Goal: Find specific page/section: Find specific page/section

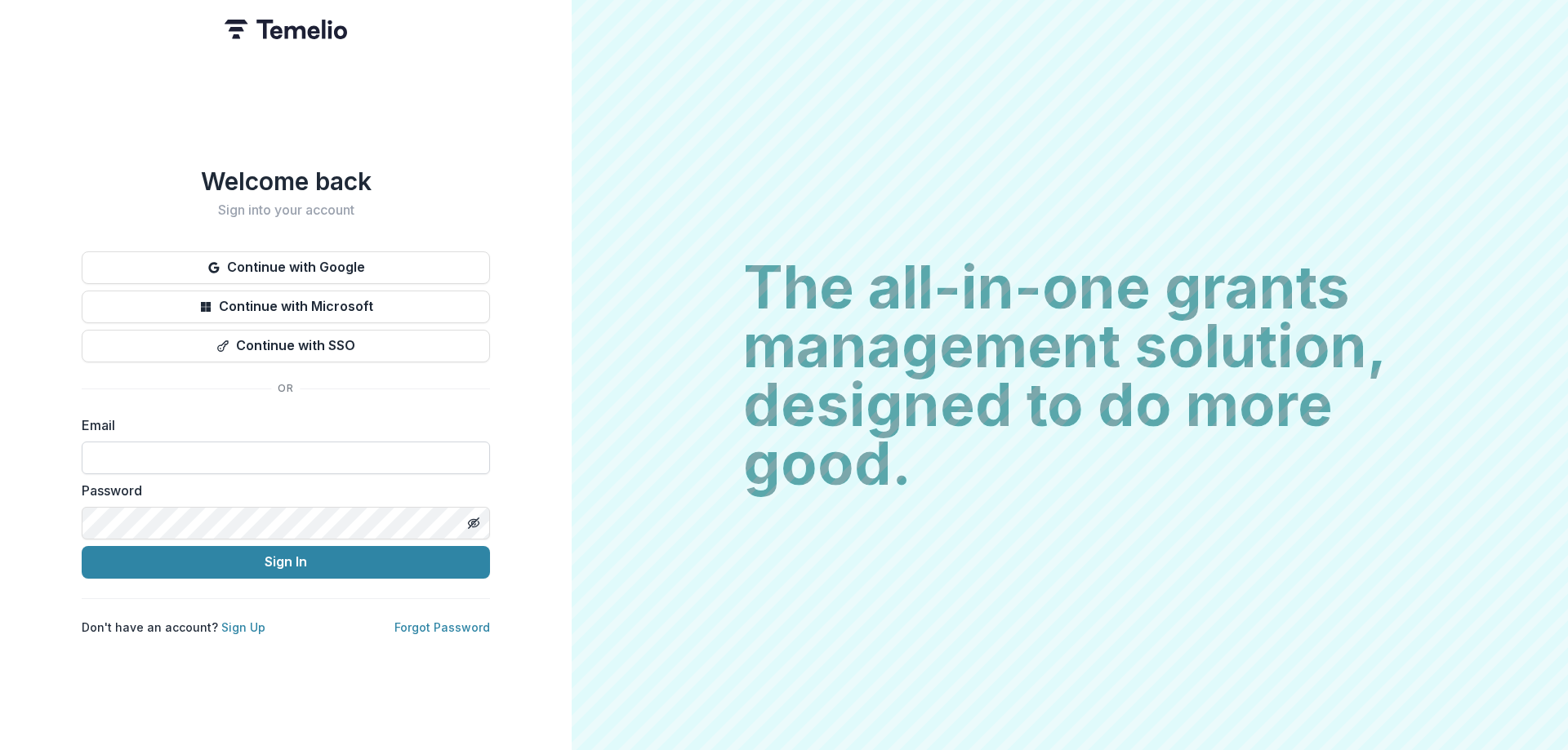
click at [204, 441] on input at bounding box center [286, 457] width 408 height 32
type input "**********"
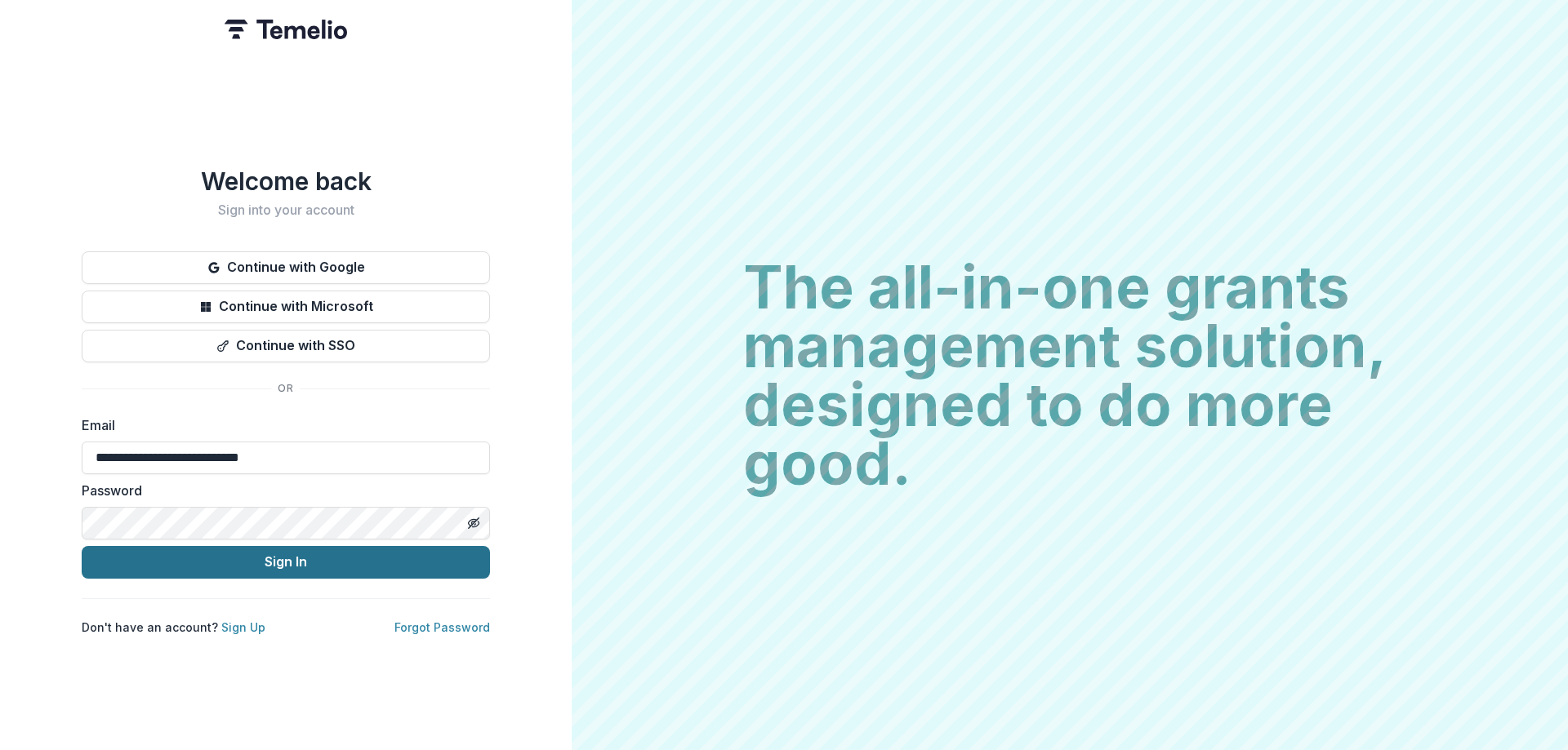
click at [229, 558] on button "Sign In" at bounding box center [286, 562] width 408 height 32
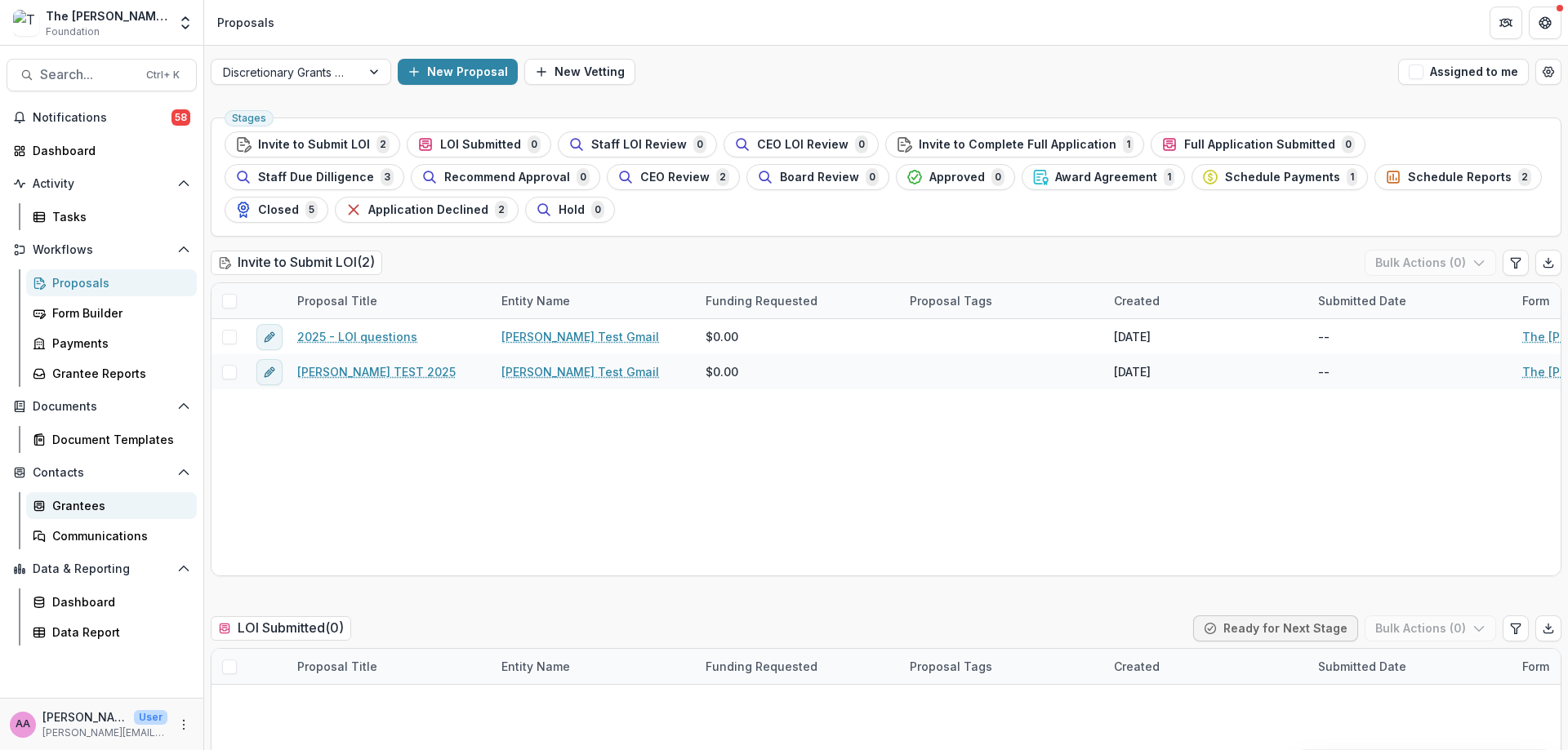
click at [76, 506] on div "Grantees" at bounding box center [117, 505] width 132 height 17
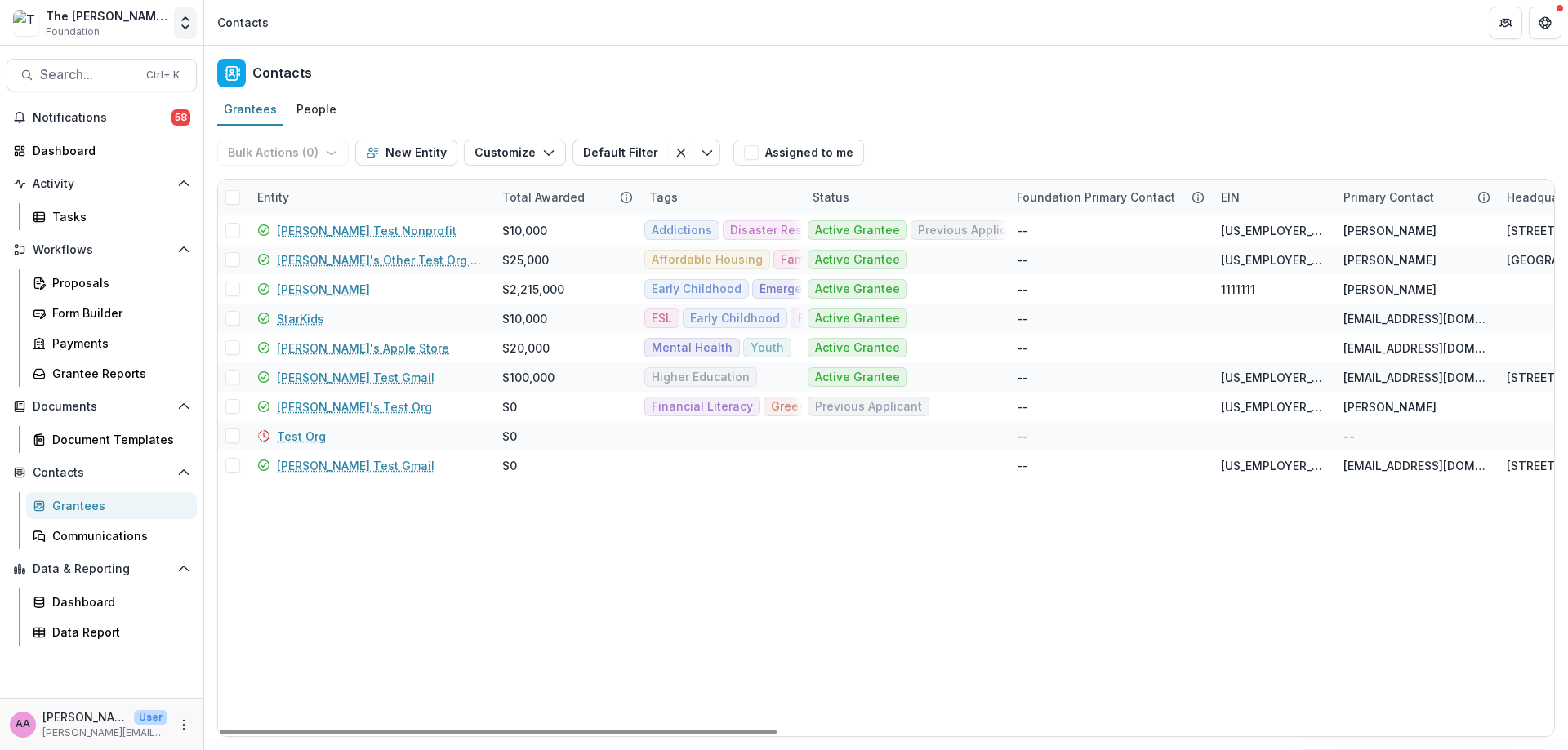
click at [189, 36] on button "Open entity switcher" at bounding box center [185, 22] width 23 height 32
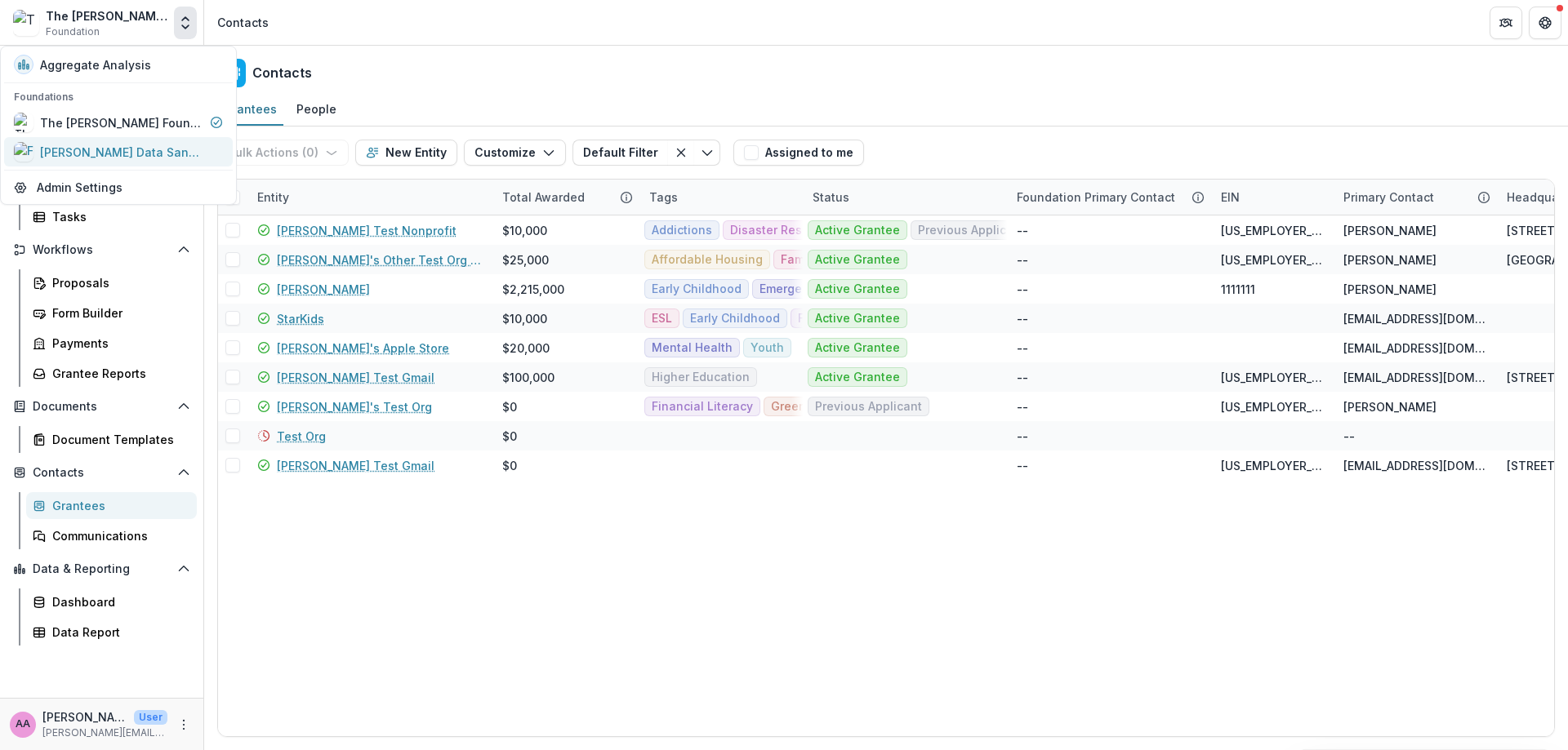
click at [139, 157] on div "[PERSON_NAME] Data Sandbox [In Dev]" at bounding box center [122, 151] width 163 height 17
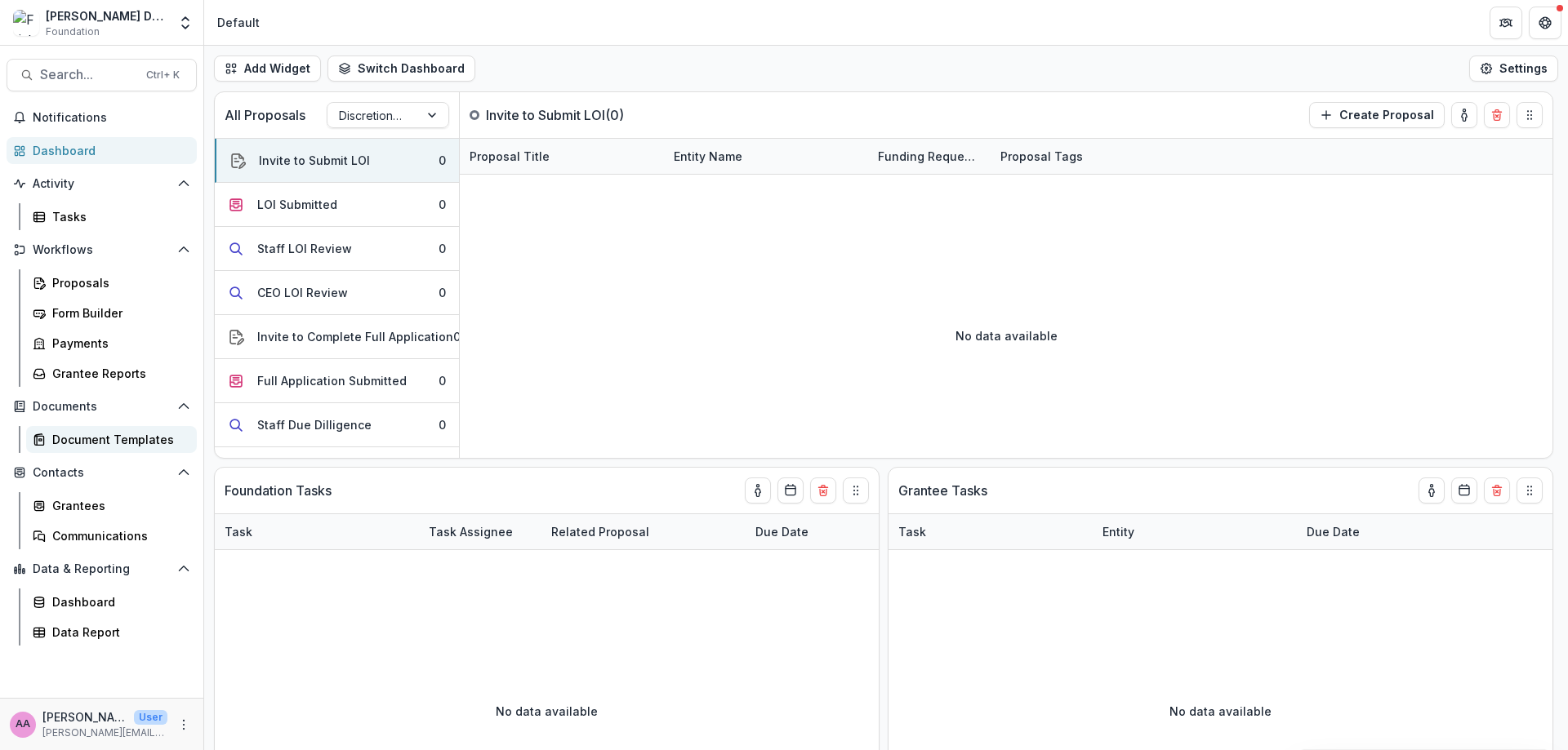
click at [110, 430] on link "Document Templates" at bounding box center [111, 439] width 171 height 27
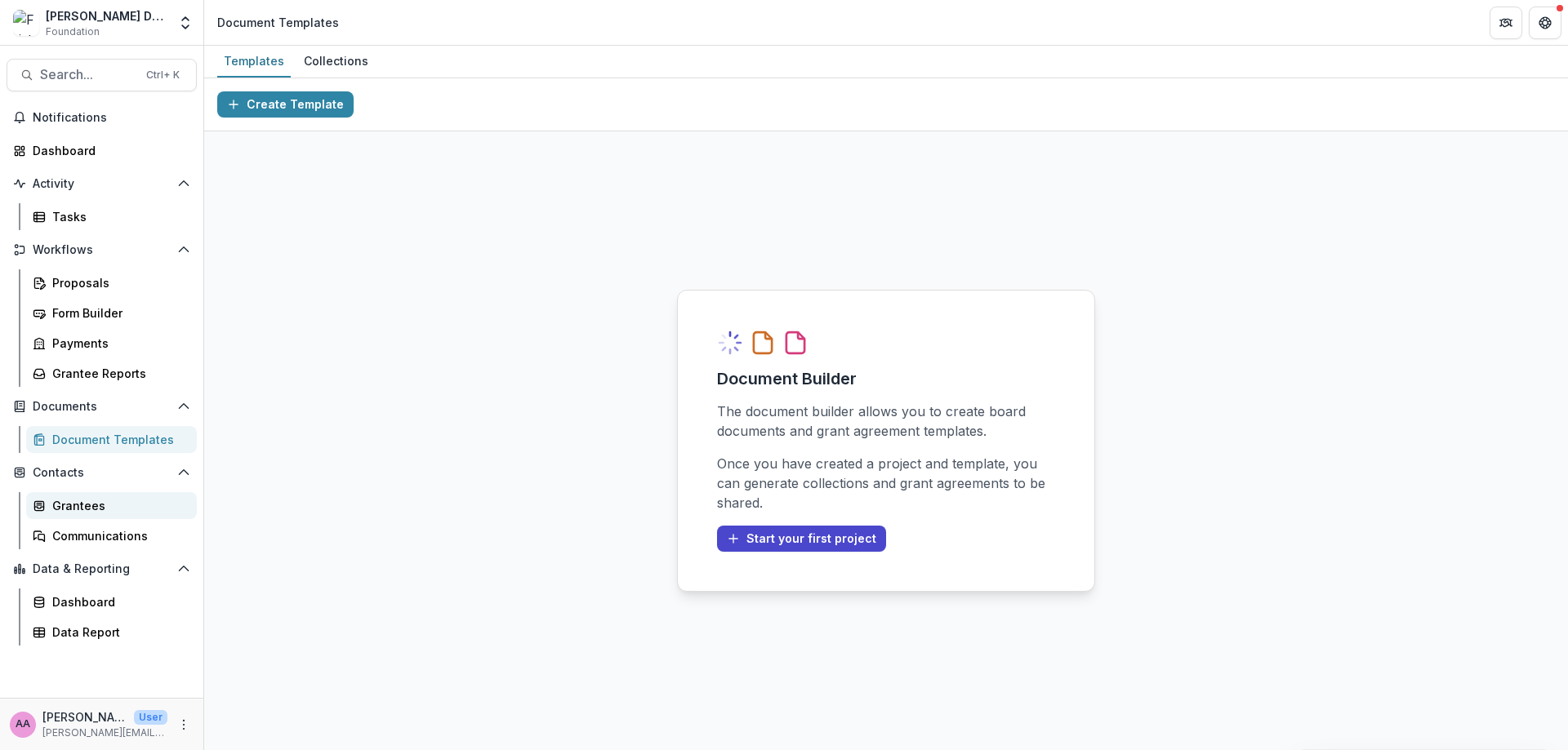
click at [59, 514] on div "Grantees" at bounding box center [117, 505] width 132 height 17
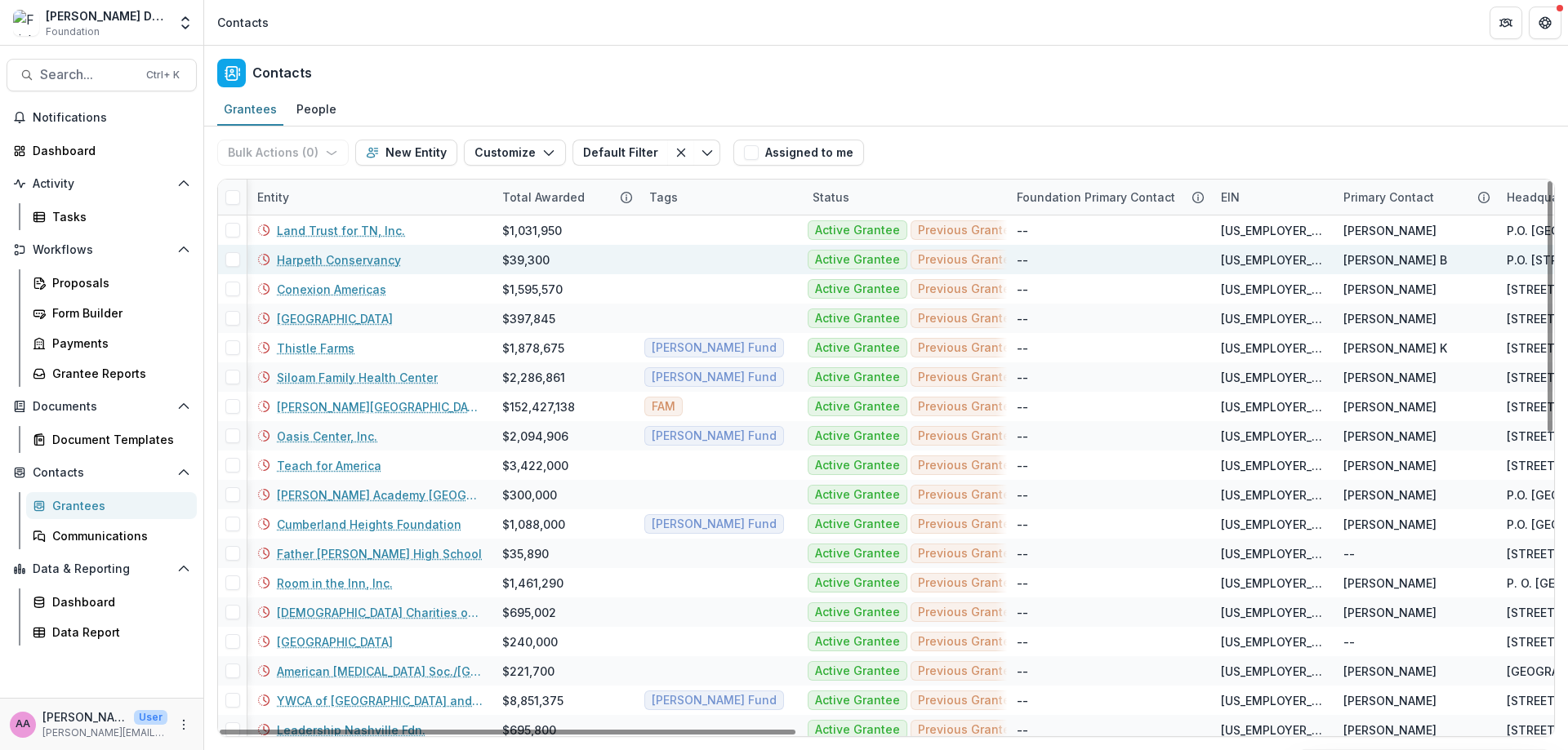
scroll to position [0, 4]
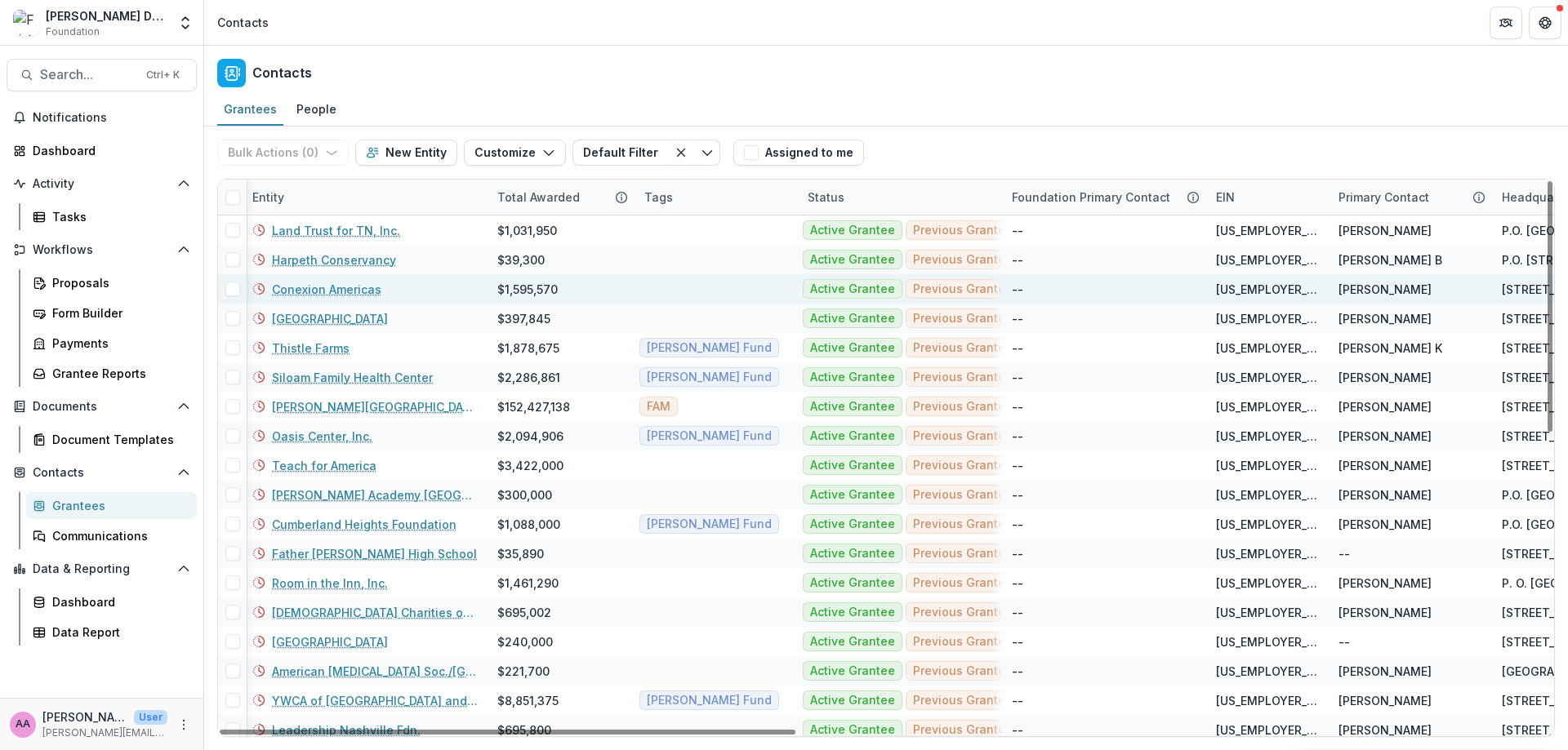
click at [298, 294] on link "Conexion Americas" at bounding box center [327, 289] width 109 height 17
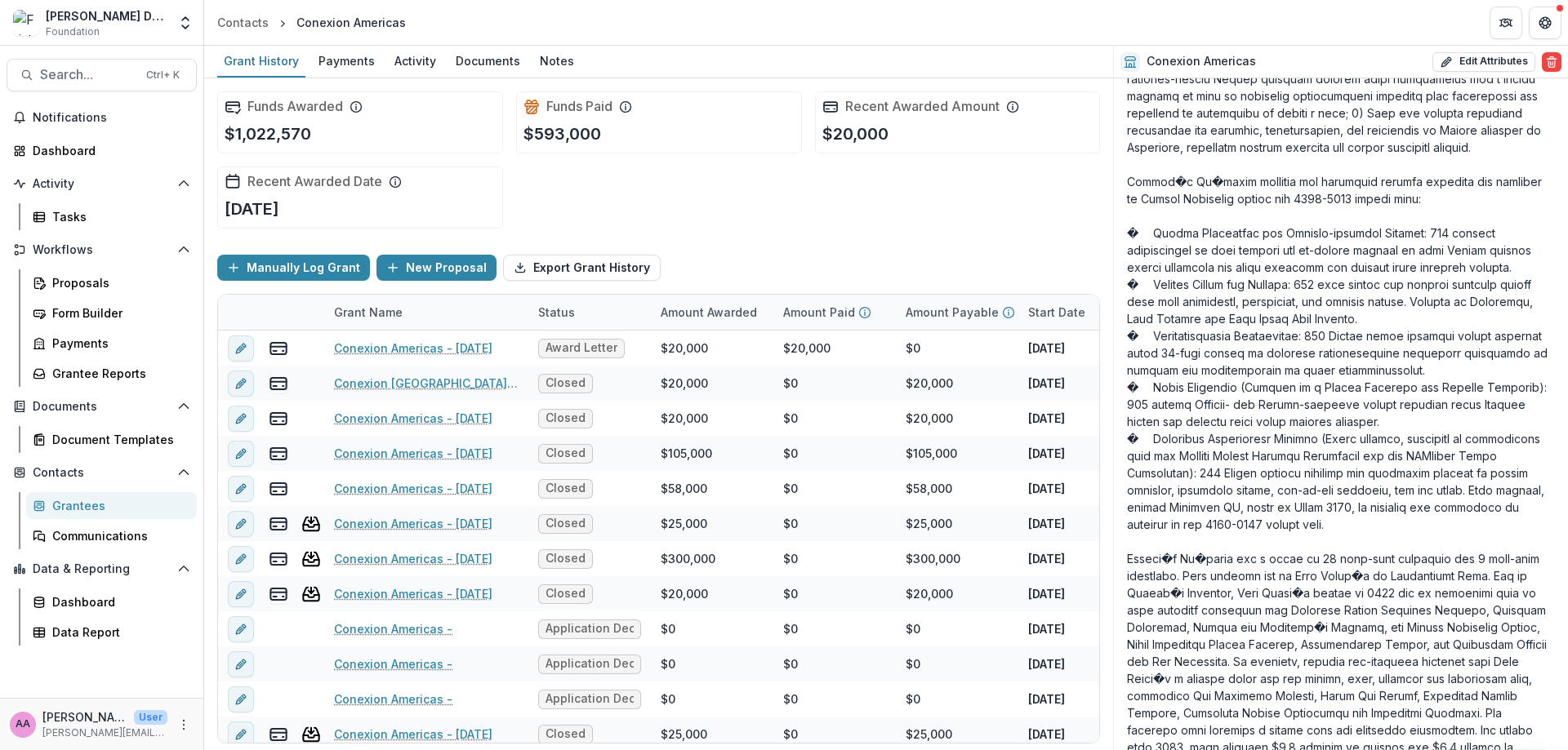
scroll to position [3067, 0]
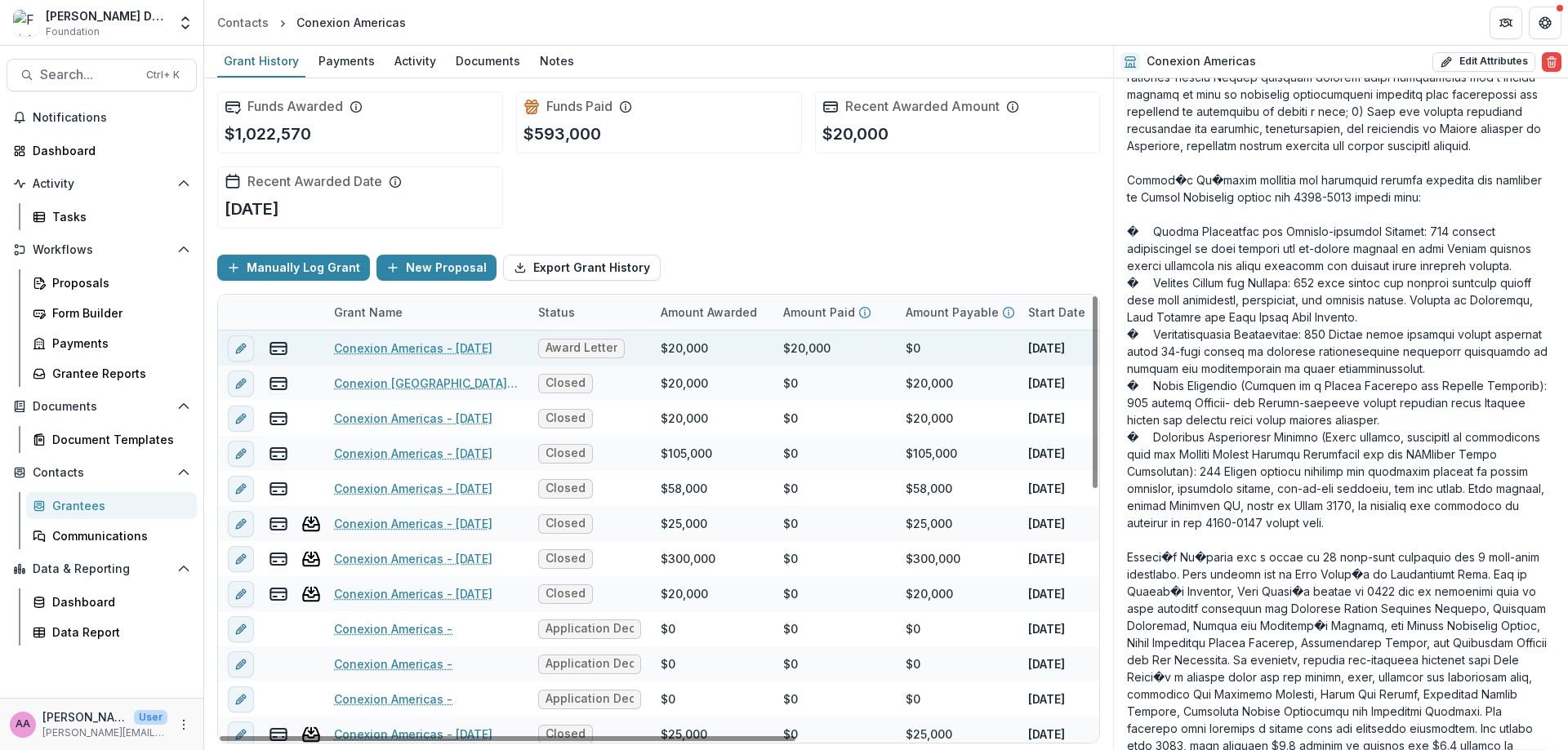
click at [417, 349] on link "Conexion Americas - [DATE]" at bounding box center [413, 347] width 159 height 17
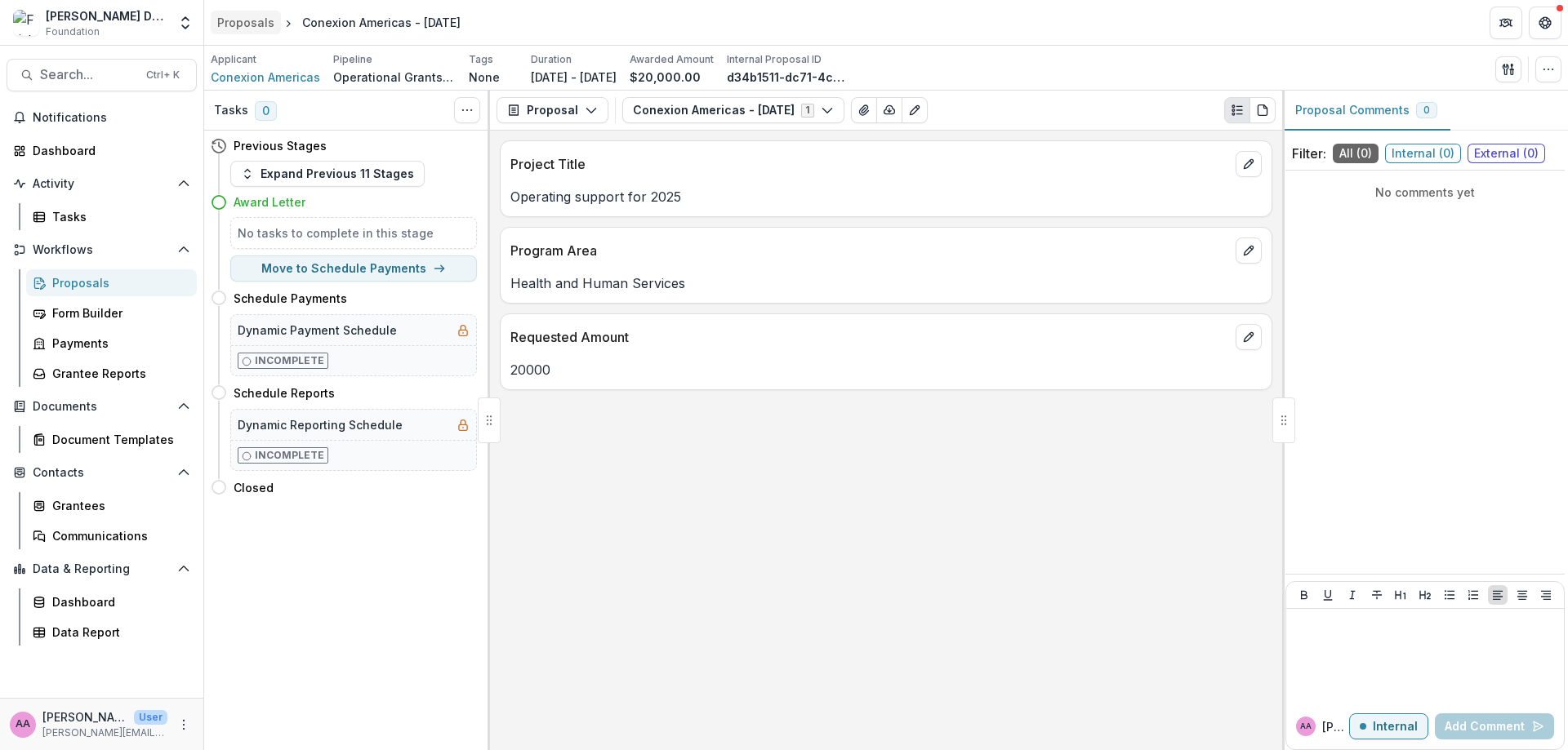
click at [264, 24] on div "Proposals" at bounding box center [246, 22] width 57 height 17
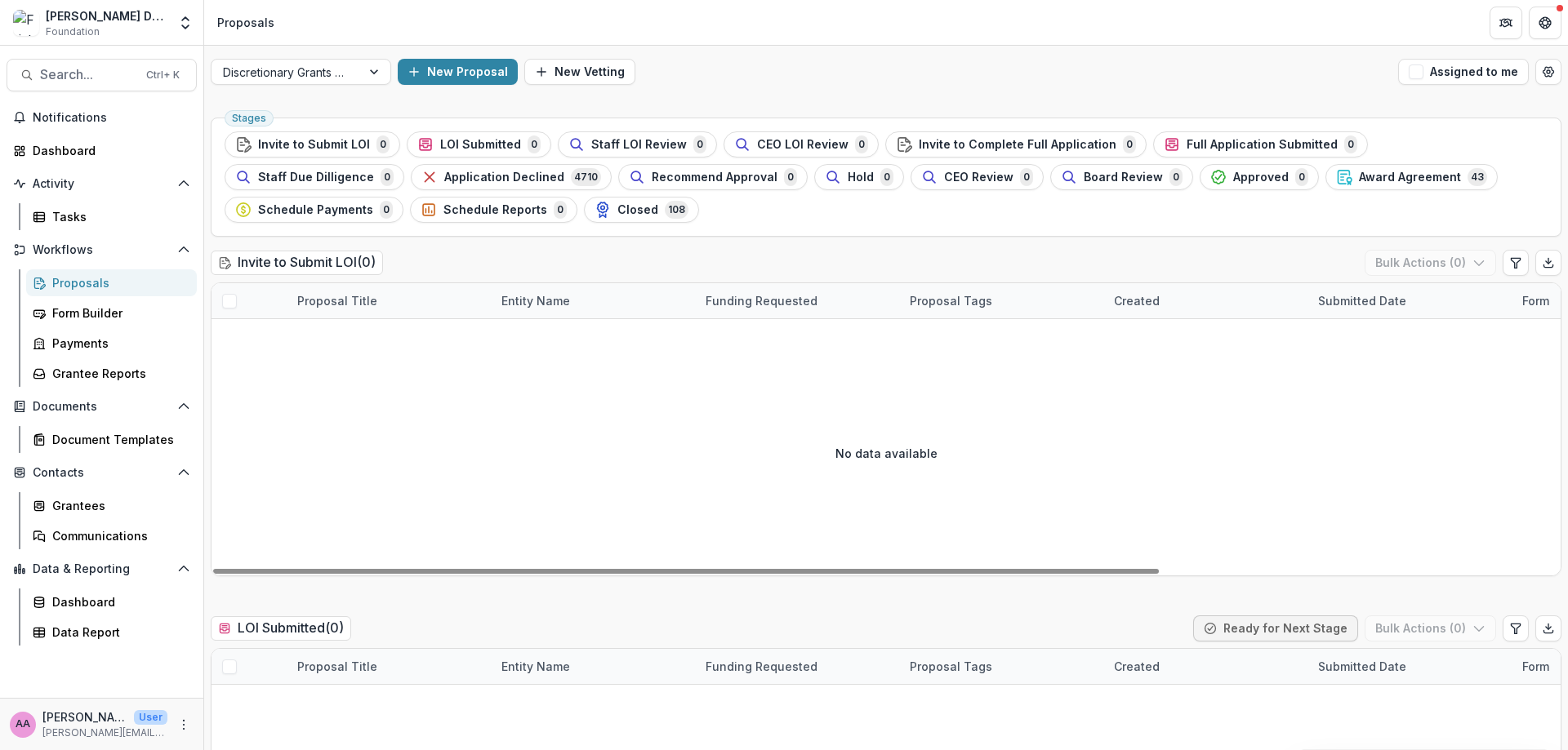
click at [1152, 455] on div "No data available" at bounding box center [886, 453] width 1349 height 245
click at [167, 24] on div "[PERSON_NAME] Data Sandbox [In Dev] Foundation Aggregate Analysis Foundations T…" at bounding box center [101, 22] width 190 height 32
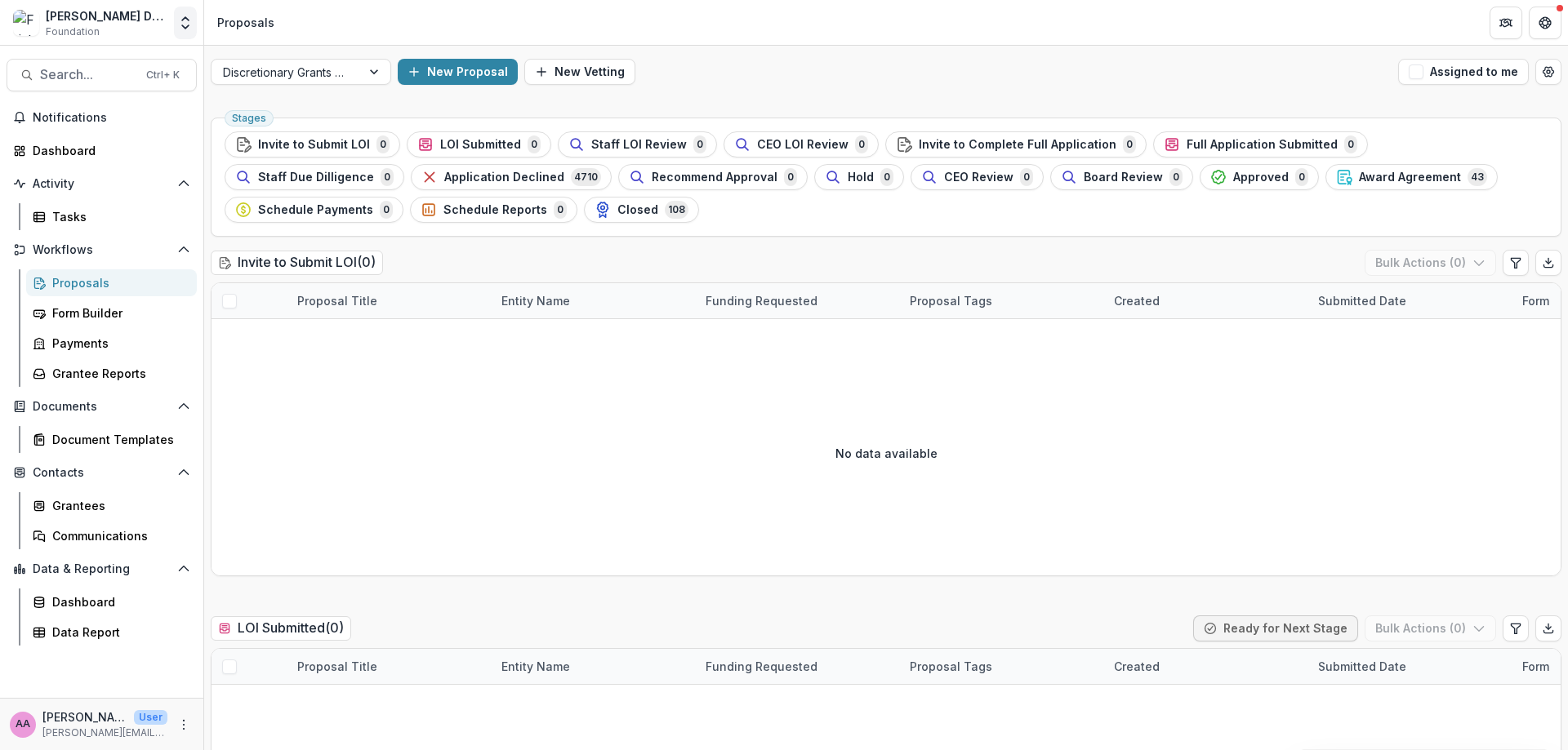
click at [177, 18] on icon "Open entity switcher" at bounding box center [185, 22] width 16 height 16
click at [139, 122] on div "The [PERSON_NAME] Foundation Workflow Sandbox" at bounding box center [107, 123] width 163 height 17
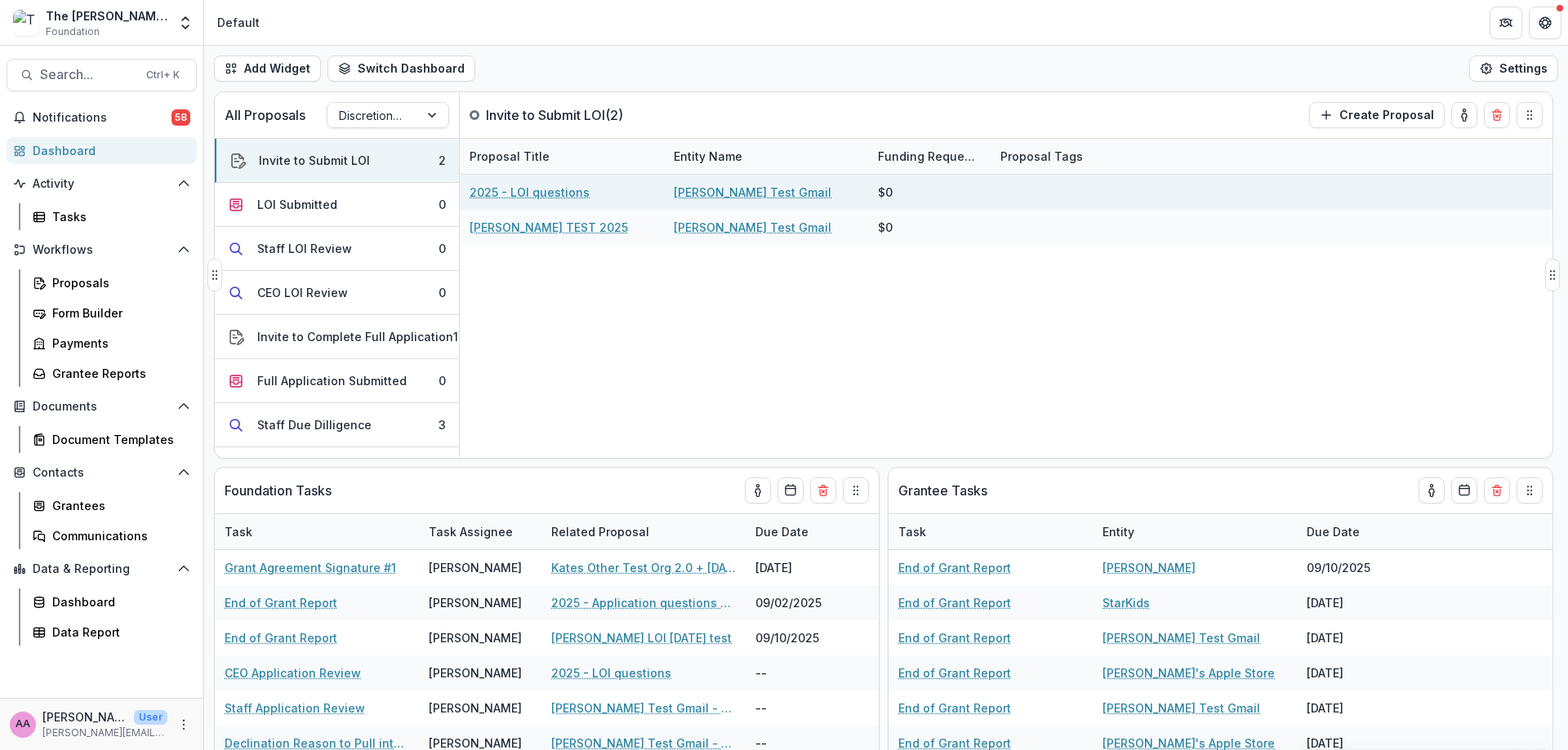
click at [508, 192] on link "2025 - LOI questions" at bounding box center [529, 192] width 120 height 17
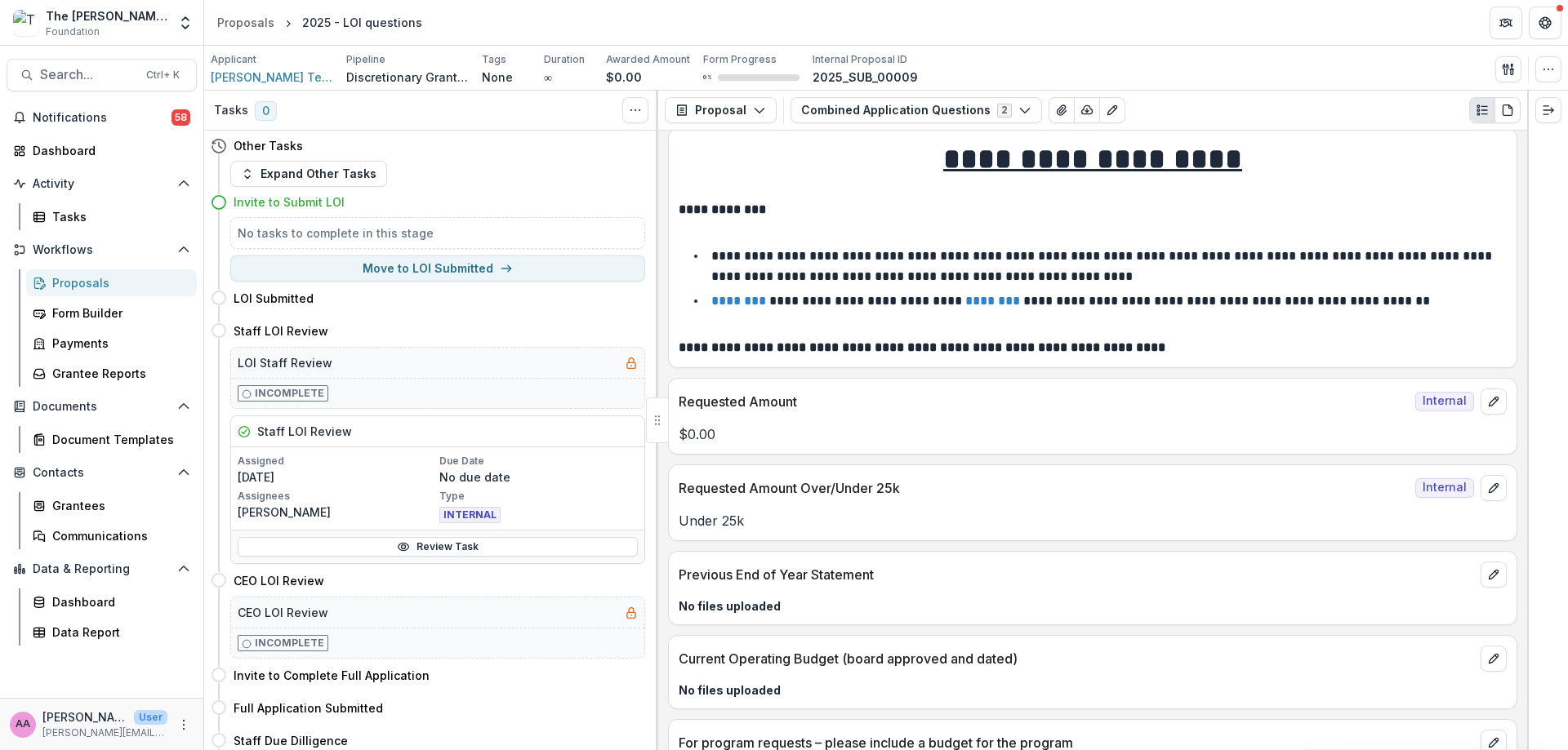
scroll to position [20, 0]
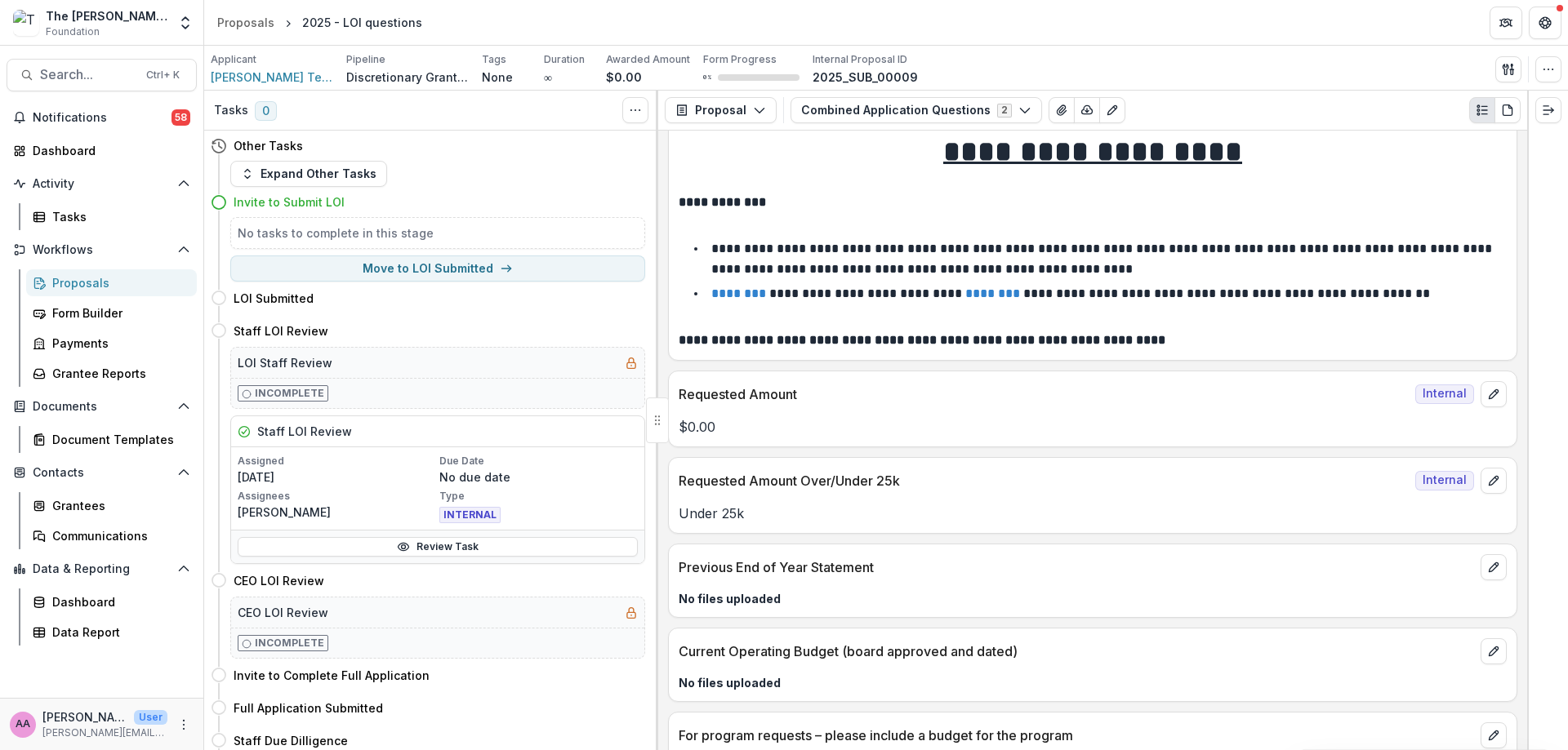
click at [94, 291] on div "Proposals" at bounding box center [117, 282] width 132 height 17
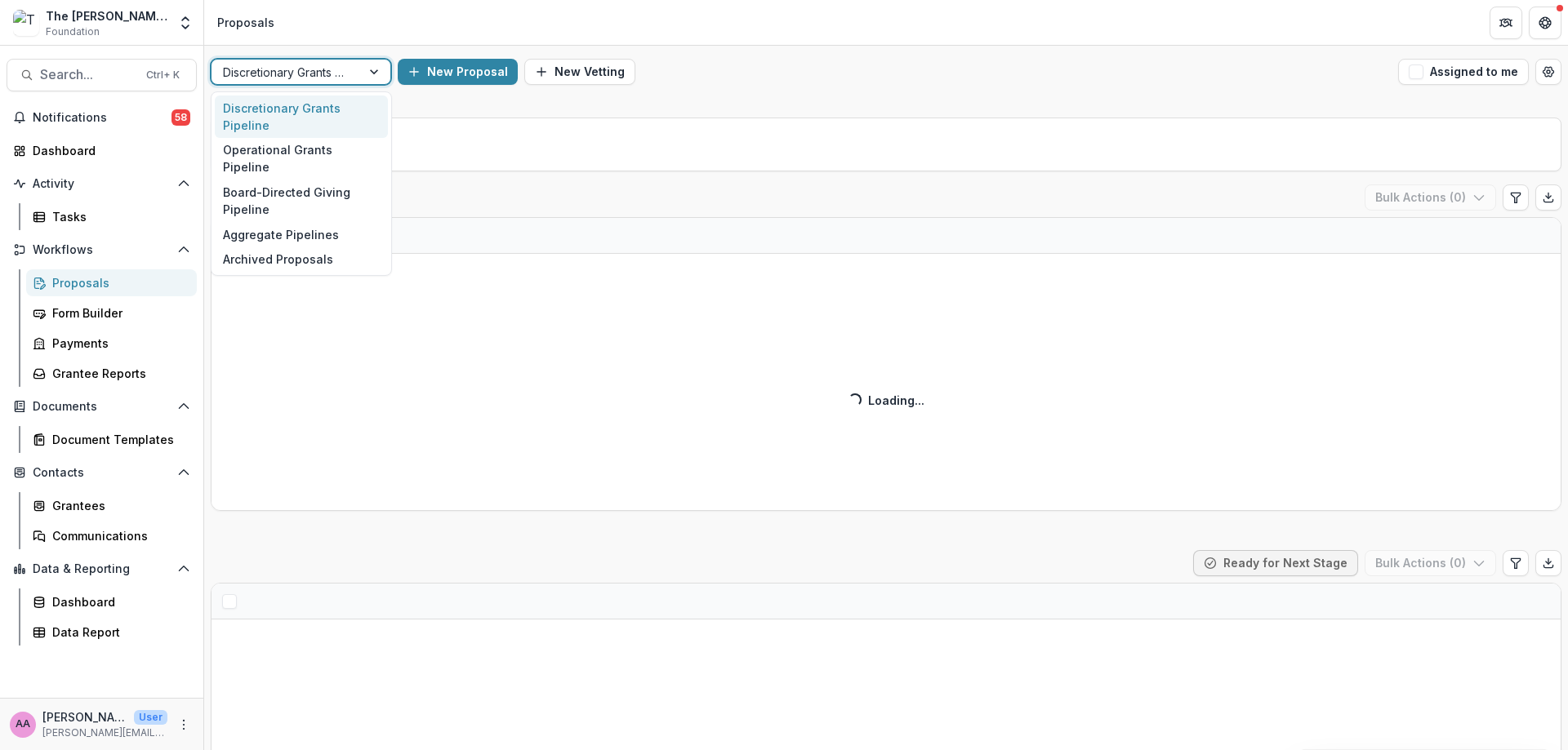
click at [381, 80] on div at bounding box center [375, 72] width 30 height 24
click at [339, 158] on div "Operational Grants Pipeline" at bounding box center [301, 158] width 173 height 42
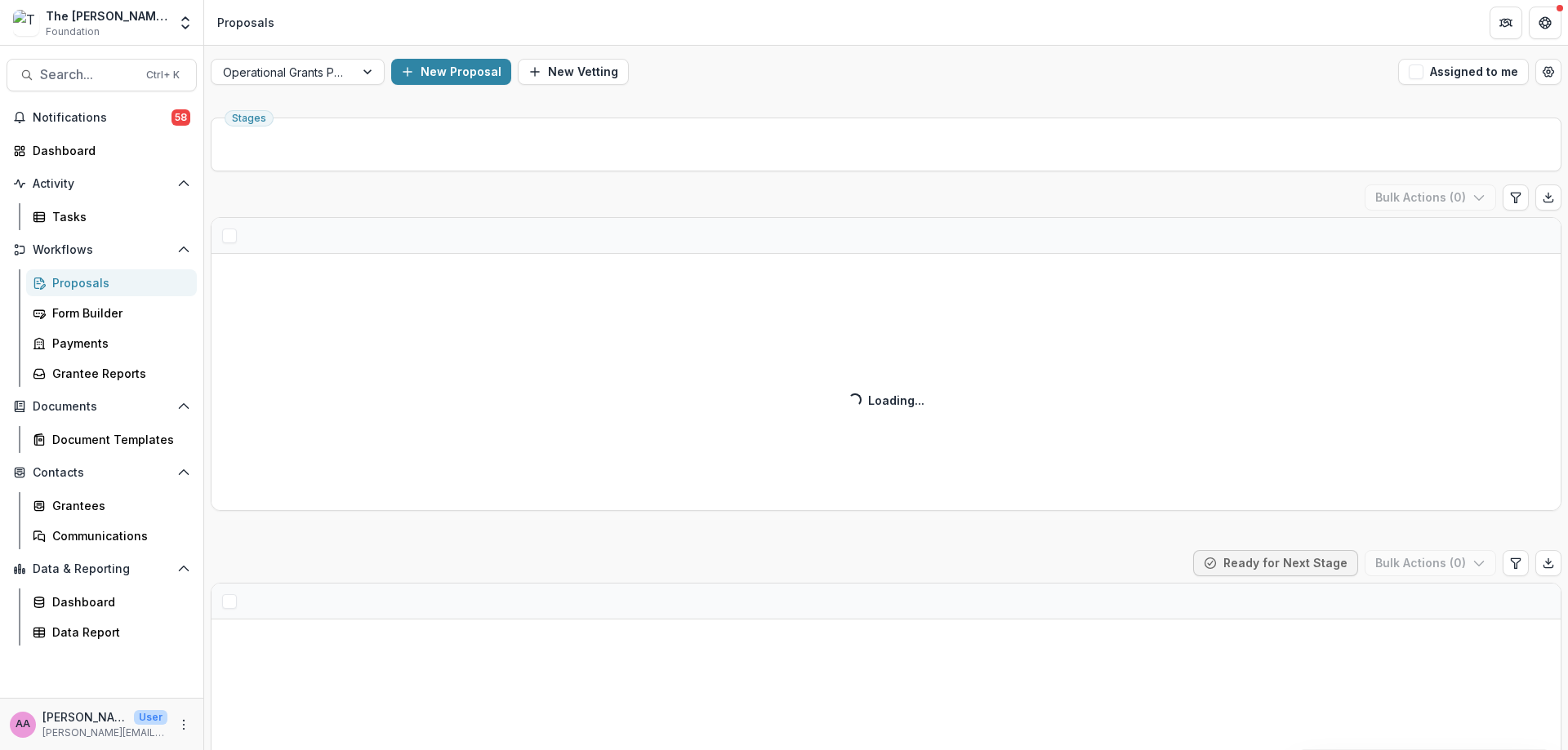
click at [339, 153] on ul "Stages" at bounding box center [886, 144] width 1323 height 26
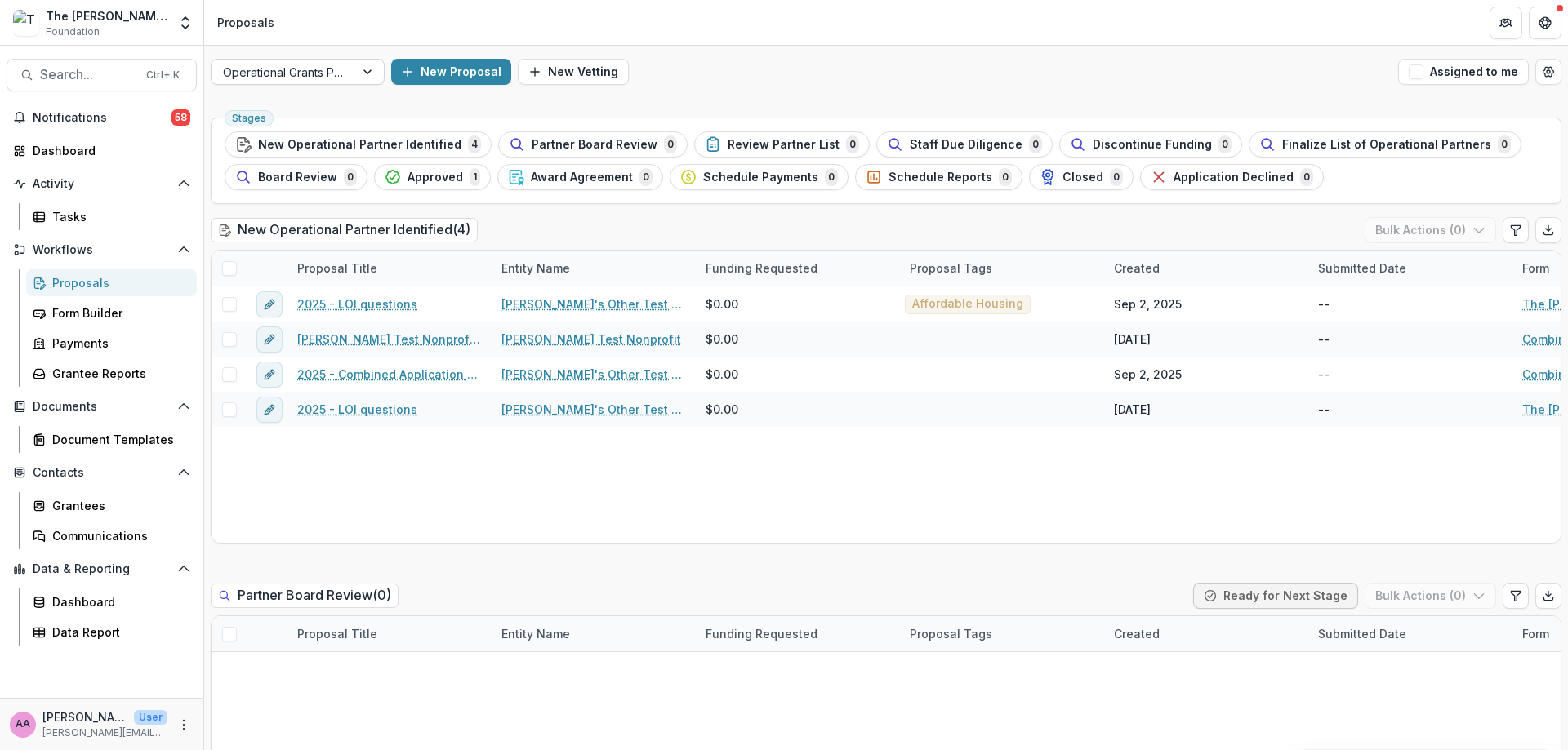
click at [347, 69] on div "Operational Grants Pipeline" at bounding box center [283, 72] width 143 height 23
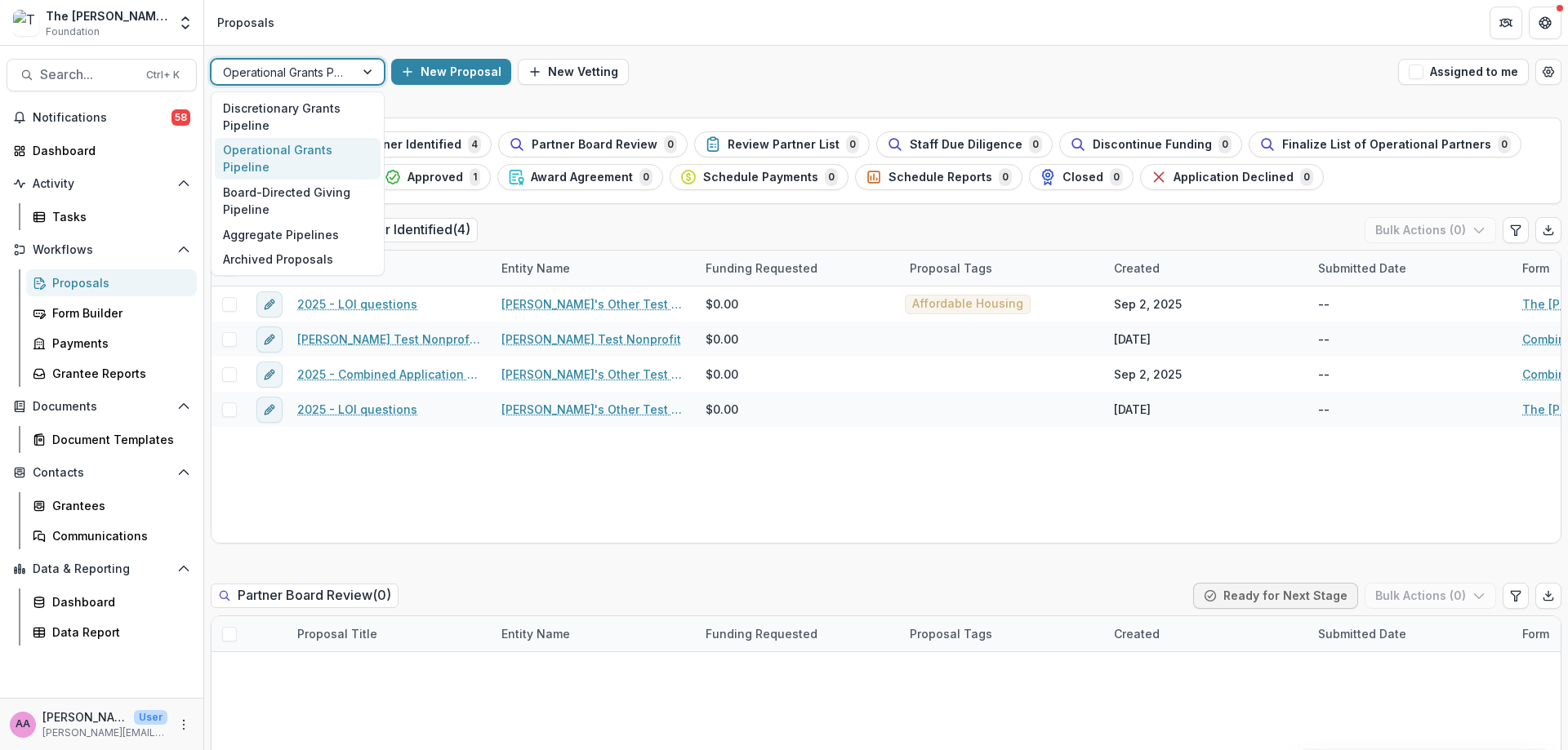
click at [365, 42] on header "Proposals" at bounding box center [886, 22] width 1364 height 45
